Goal: Task Accomplishment & Management: Manage account settings

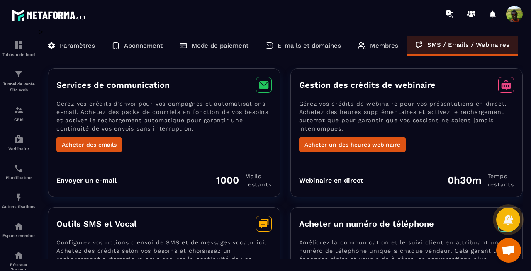
click at [376, 45] on p "Membres" at bounding box center [384, 45] width 28 height 7
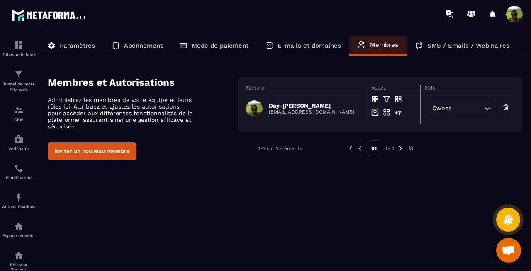
click at [310, 49] on p "E-mails et domaines" at bounding box center [308, 45] width 63 height 7
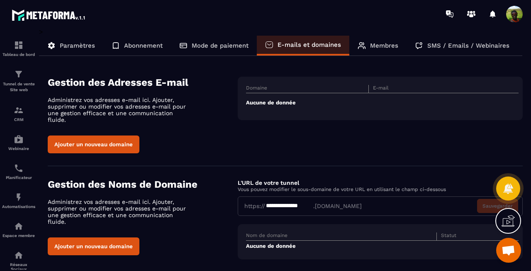
click at [286, 91] on th "Domaine" at bounding box center [307, 89] width 123 height 8
click at [109, 142] on button "Ajouter un nouveau domaine" at bounding box center [94, 145] width 92 height 18
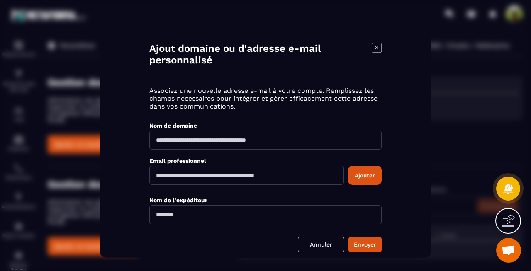
click at [255, 143] on input "Modal window" at bounding box center [265, 140] width 232 height 19
type input "**********"
click at [213, 177] on input "Modal window" at bounding box center [246, 175] width 194 height 19
type input "**********"
click at [364, 174] on button "Ajouter" at bounding box center [365, 175] width 34 height 19
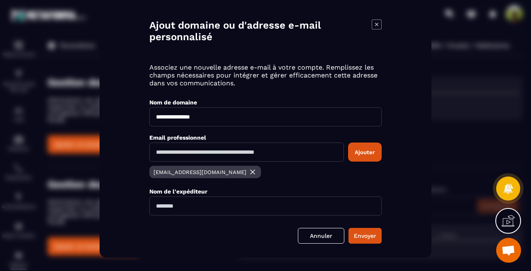
scroll to position [39, 0]
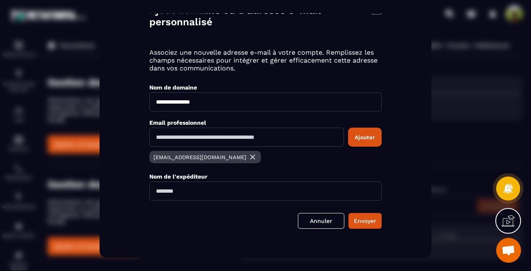
click at [248, 157] on img "Modal window" at bounding box center [252, 157] width 8 height 8
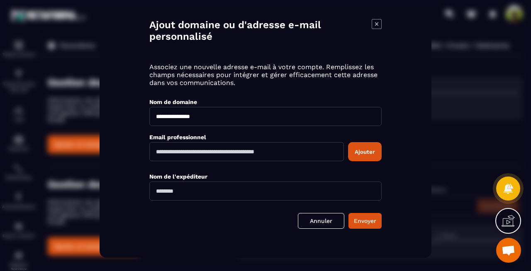
click at [261, 152] on input "Modal window" at bounding box center [246, 151] width 194 height 19
type input "**********"
click at [218, 196] on input "Modal window" at bounding box center [265, 191] width 232 height 19
click at [175, 191] on input "**********" at bounding box center [265, 191] width 232 height 19
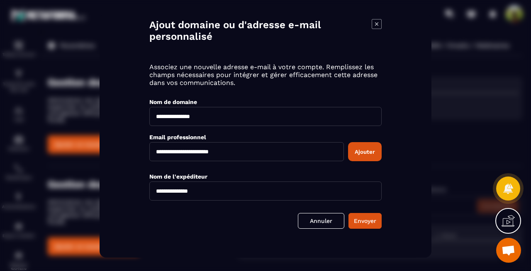
type input "**********"
click at [360, 153] on button "Ajouter" at bounding box center [365, 151] width 34 height 19
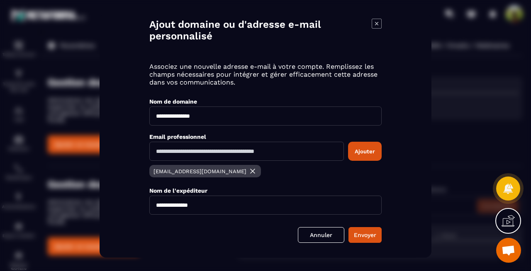
click at [253, 153] on input "Modal window" at bounding box center [246, 151] width 194 height 19
drag, startPoint x: 205, startPoint y: 205, endPoint x: 153, endPoint y: 204, distance: 51.8
click at [153, 204] on input "**********" at bounding box center [265, 205] width 232 height 19
click at [359, 233] on button "Envoyer" at bounding box center [364, 235] width 33 height 16
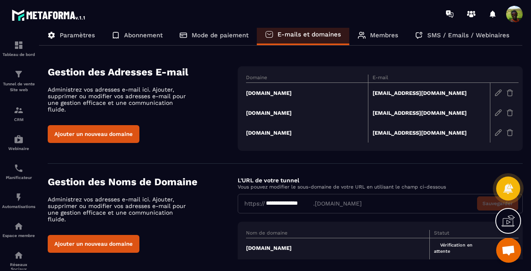
scroll to position [0, 0]
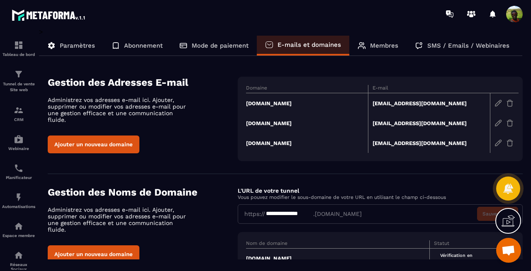
click at [497, 102] on img at bounding box center [497, 103] width 7 height 7
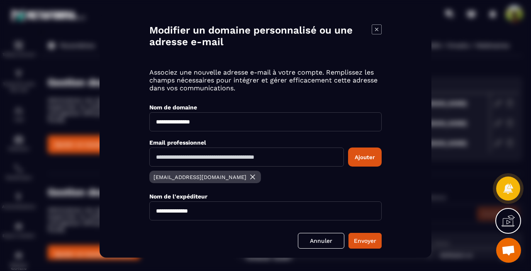
scroll to position [39, 0]
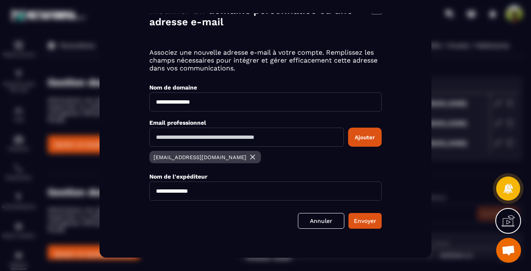
drag, startPoint x: 211, startPoint y: 192, endPoint x: 153, endPoint y: 192, distance: 57.6
click at [153, 192] on input "**********" at bounding box center [265, 191] width 232 height 19
click at [357, 218] on button "Envoyer" at bounding box center [364, 221] width 33 height 16
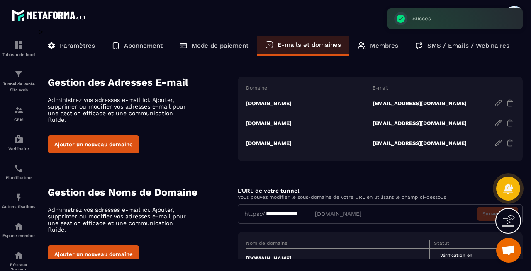
click at [496, 125] on img at bounding box center [497, 122] width 7 height 7
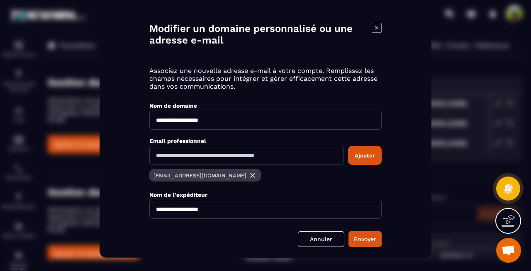
scroll to position [0, 0]
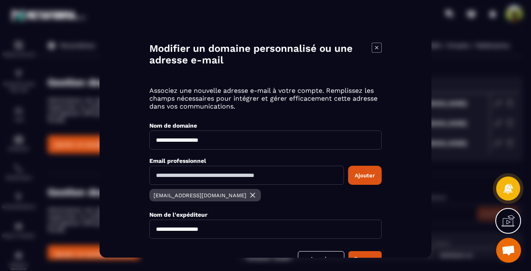
click at [378, 46] on icon "Modal window" at bounding box center [376, 48] width 10 height 10
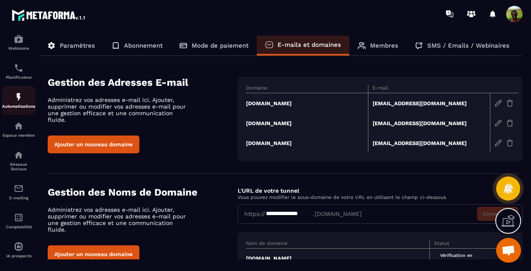
scroll to position [103, 0]
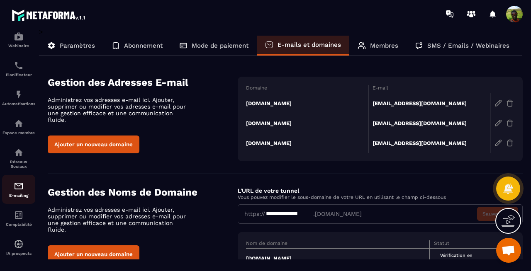
click at [22, 191] on img at bounding box center [19, 186] width 10 height 10
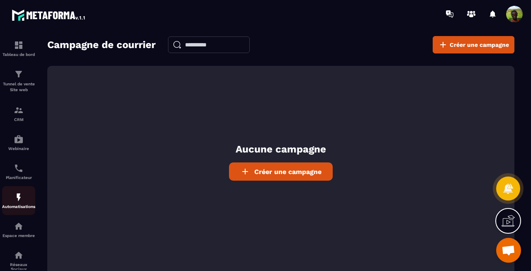
click at [17, 198] on img at bounding box center [19, 197] width 10 height 10
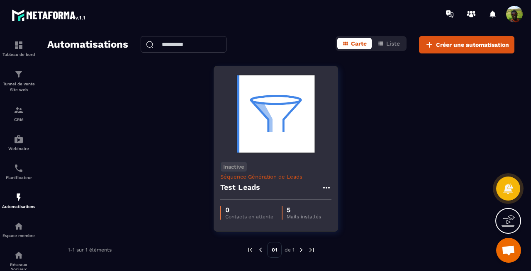
click at [273, 134] on img at bounding box center [275, 114] width 111 height 83
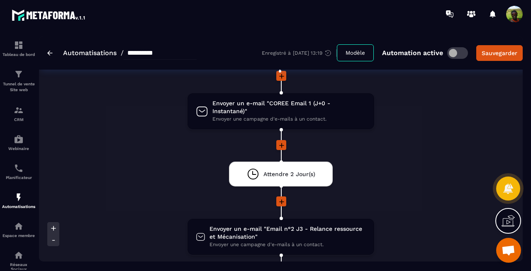
scroll to position [90, 0]
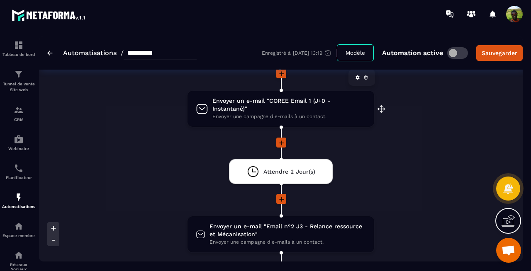
click at [286, 102] on span "Envoyer un e-mail "COREE Email 1 (J+0 - Instantané)"" at bounding box center [288, 105] width 153 height 16
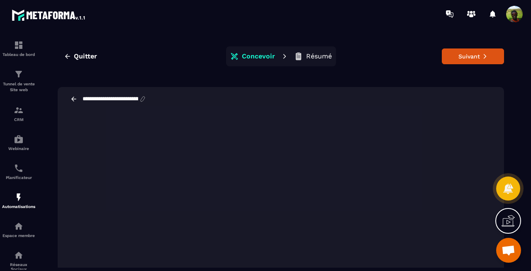
click at [327, 57] on p "Résumé" at bounding box center [319, 56] width 26 height 8
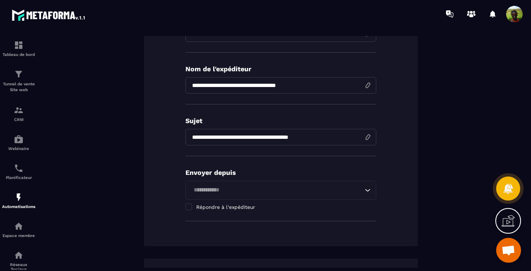
scroll to position [126, 0]
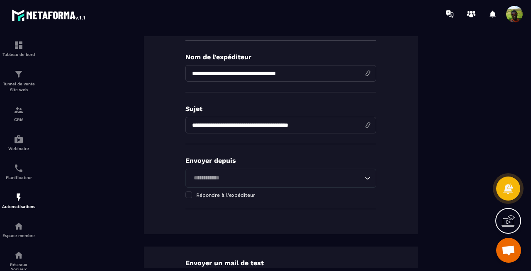
click at [275, 182] on input "Search for option" at bounding box center [277, 178] width 172 height 9
click at [173, 168] on div "**********" at bounding box center [281, 111] width 274 height 245
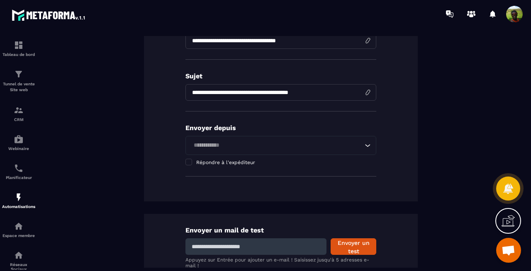
scroll to position [155, 0]
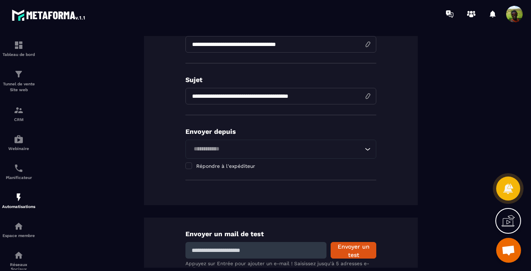
click at [271, 151] on input "Search for option" at bounding box center [277, 149] width 172 height 9
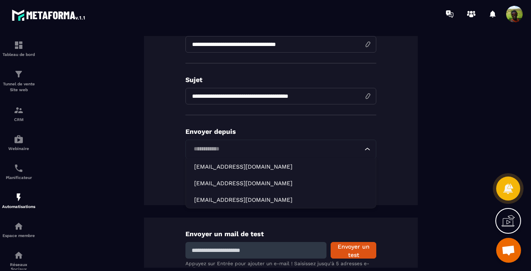
click at [170, 149] on div "**********" at bounding box center [281, 82] width 274 height 245
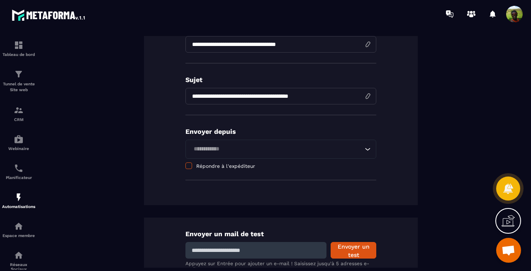
click at [187, 168] on span at bounding box center [188, 166] width 7 height 7
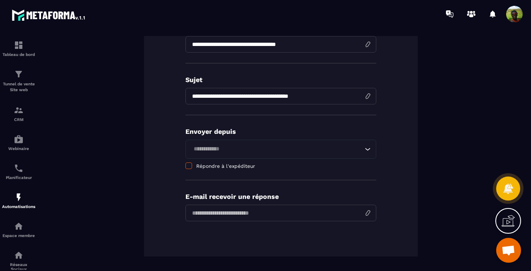
click at [190, 165] on span at bounding box center [188, 166] width 7 height 7
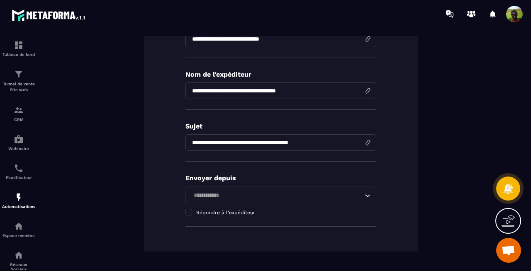
scroll to position [0, 0]
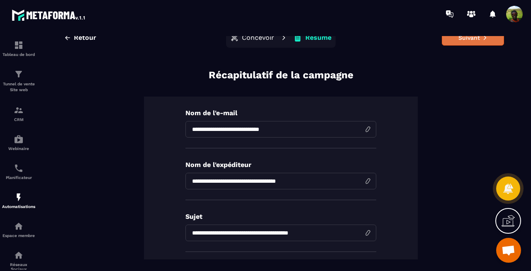
click at [451, 42] on button "Suivant" at bounding box center [473, 38] width 62 height 16
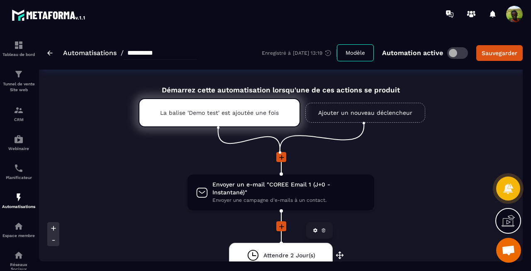
scroll to position [2, 0]
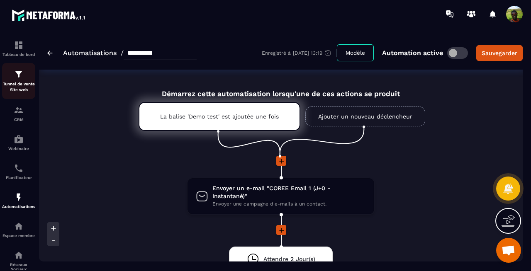
click at [21, 80] on div "Tunnel de vente Site web" at bounding box center [18, 81] width 33 height 24
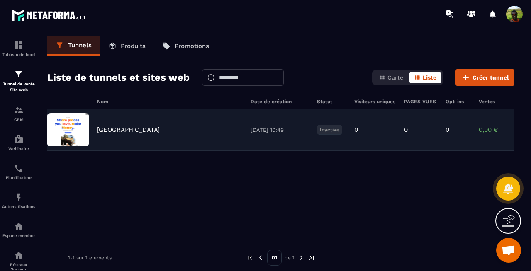
click at [144, 133] on div "[GEOGRAPHIC_DATA] [DATE] 10:49 Inactive 0 0 0 0,00 € 0" at bounding box center [280, 130] width 467 height 42
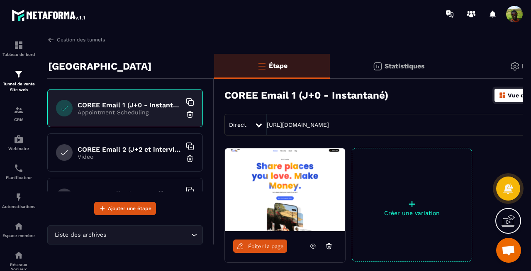
click at [134, 113] on p "Appointment Scheduling" at bounding box center [130, 112] width 104 height 7
click at [262, 243] on span "Éditer la page" at bounding box center [266, 246] width 36 height 6
